Goal: Find specific page/section

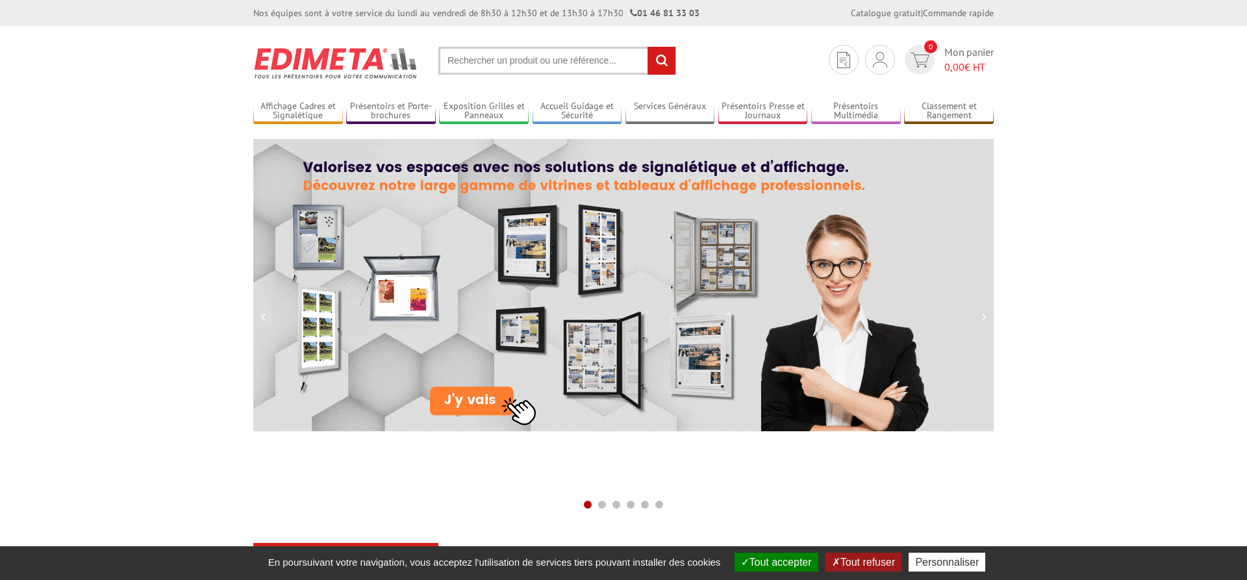
click at [475, 56] on input "text" at bounding box center [557, 61] width 238 height 28
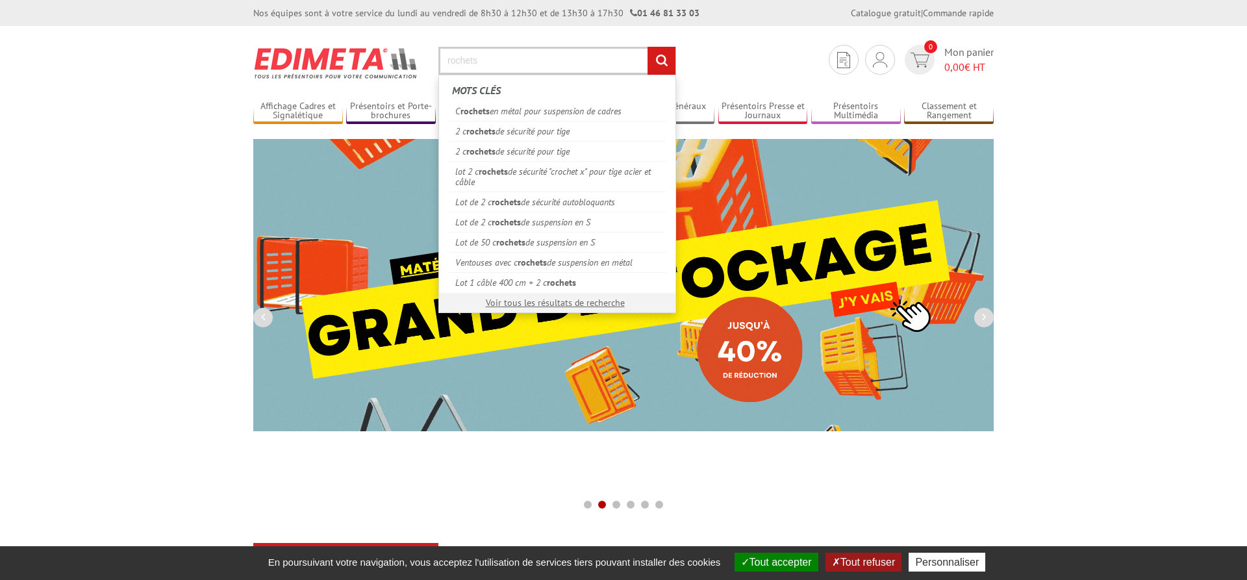
type input "rochets"
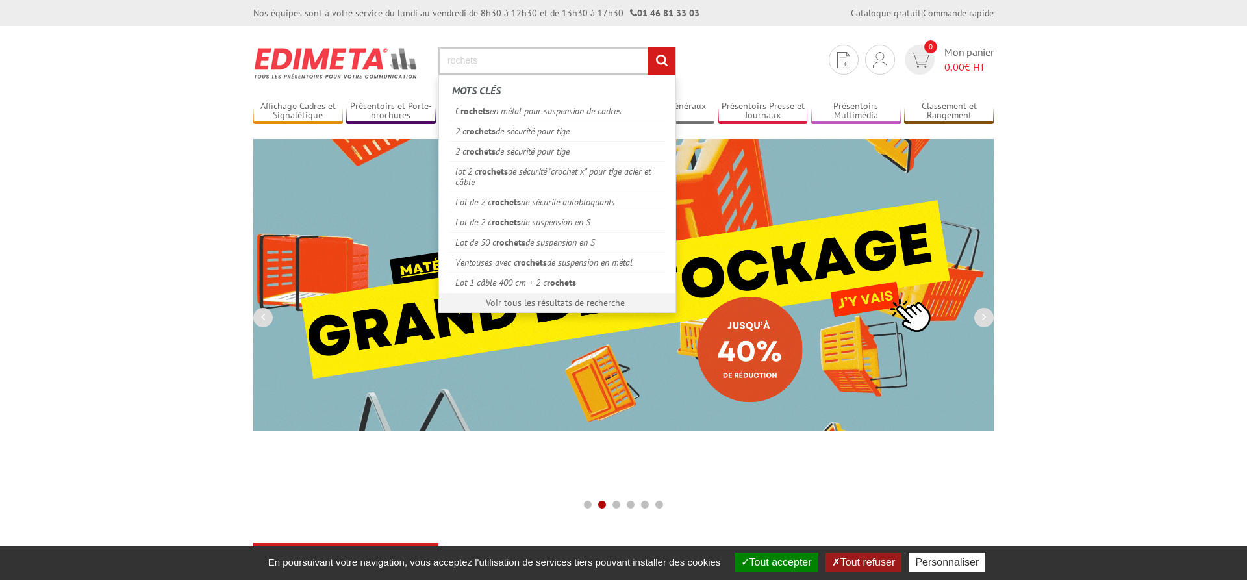
click at [648, 47] on input "rechercher" at bounding box center [662, 61] width 28 height 28
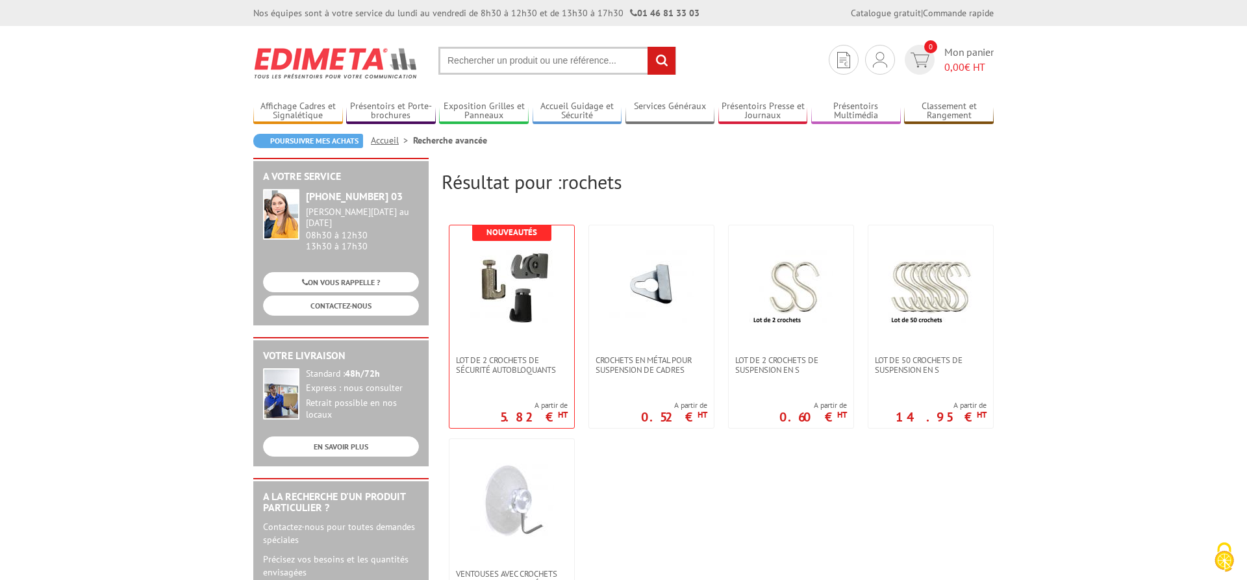
click at [583, 67] on input "text" at bounding box center [557, 61] width 238 height 28
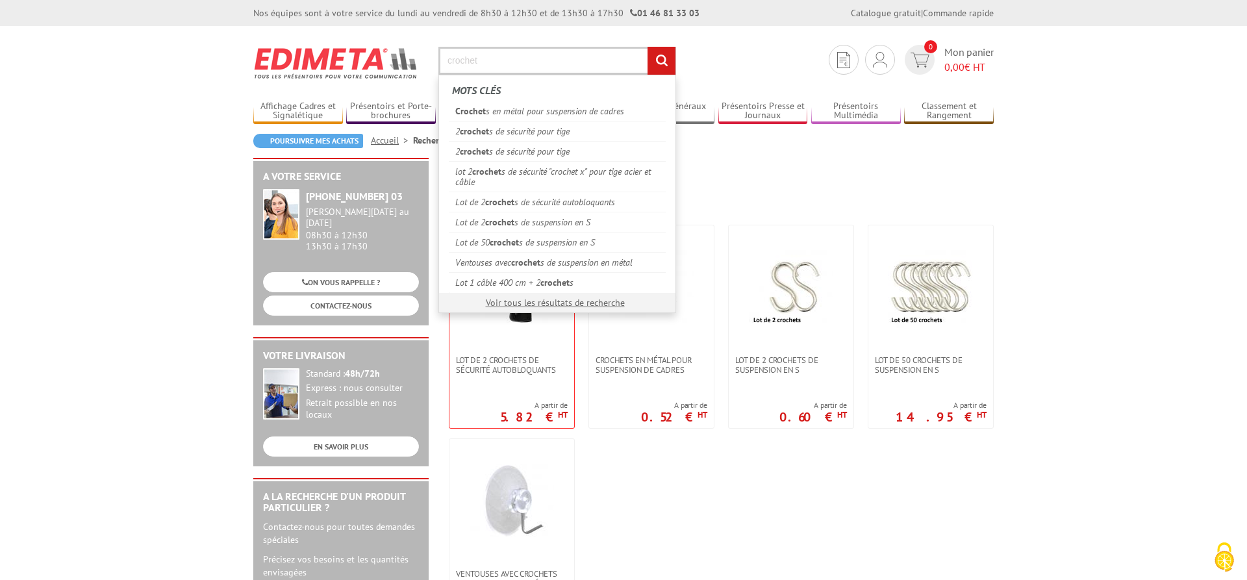
type input "crochet"
click at [648, 47] on input "rechercher" at bounding box center [662, 61] width 28 height 28
